Goal: Complete application form

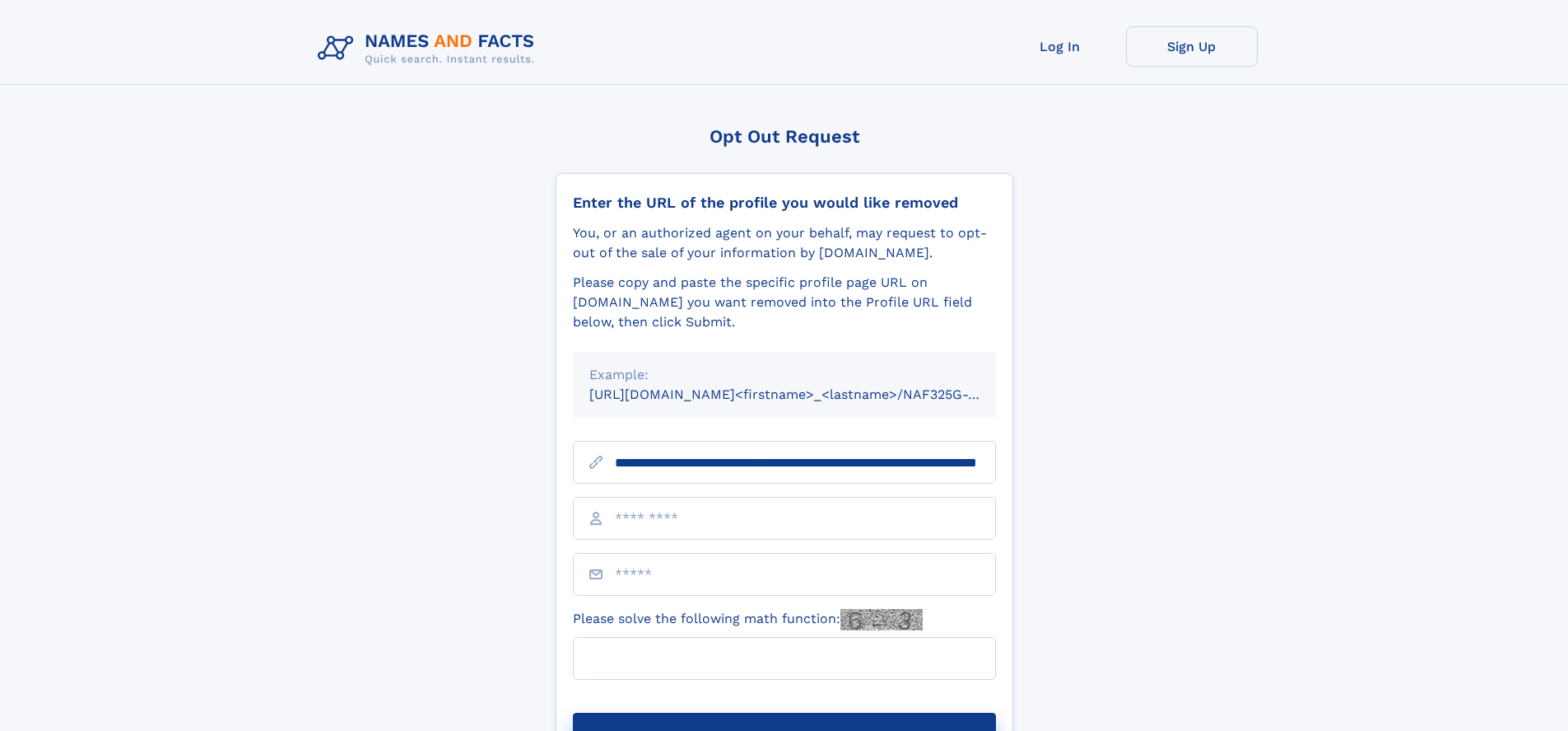
scroll to position [0, 168]
type input "**********"
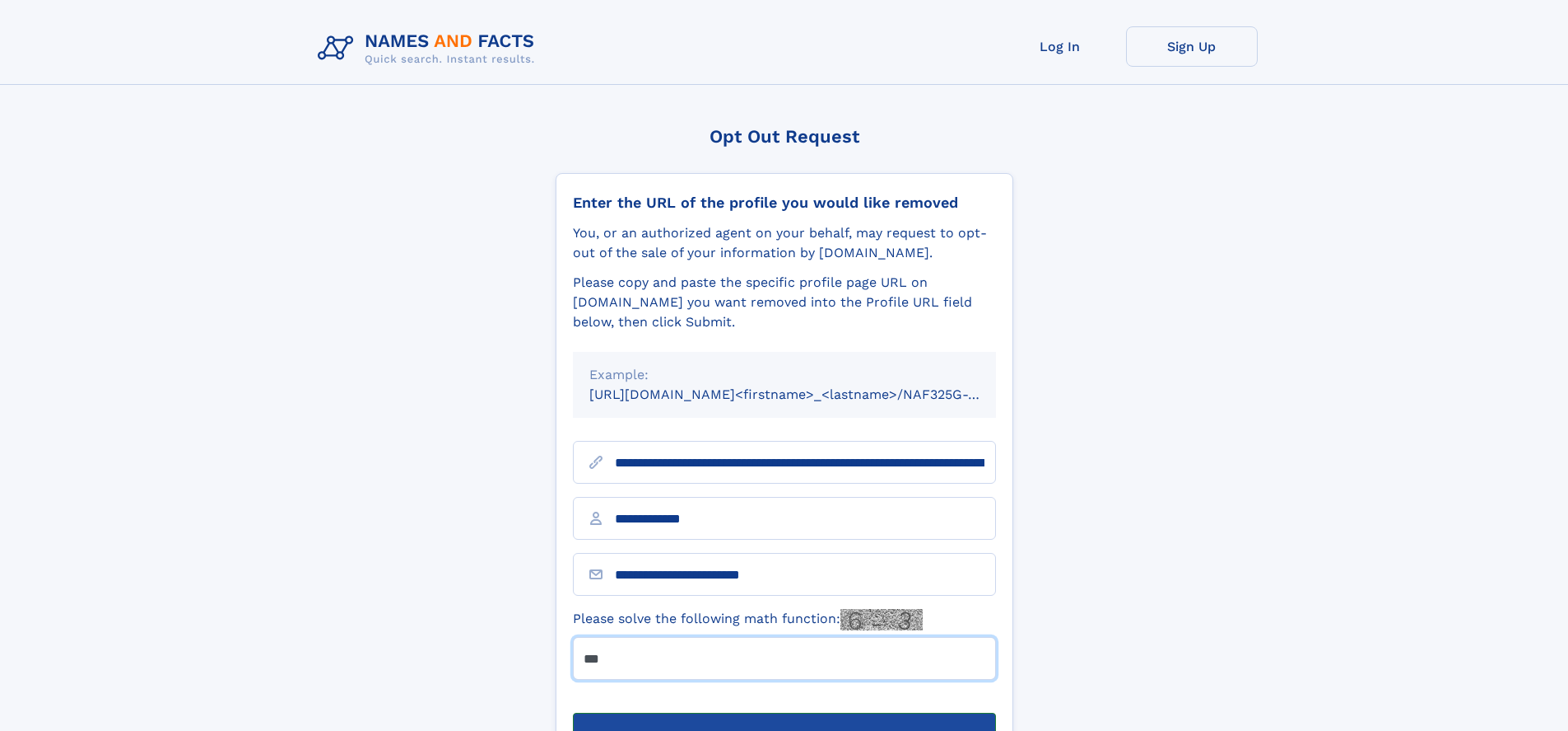
type input "***"
click at [784, 712] on button "Submit Opt Out Request" at bounding box center [784, 739] width 424 height 53
